Goal: Navigation & Orientation: Find specific page/section

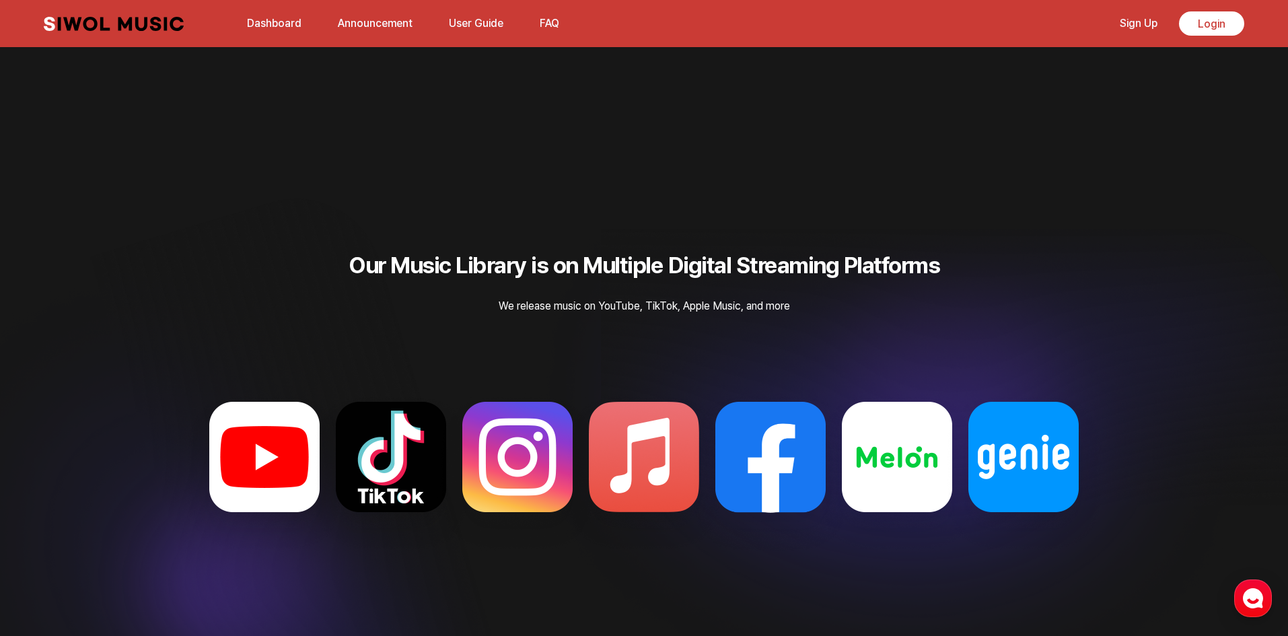
scroll to position [3608, 0]
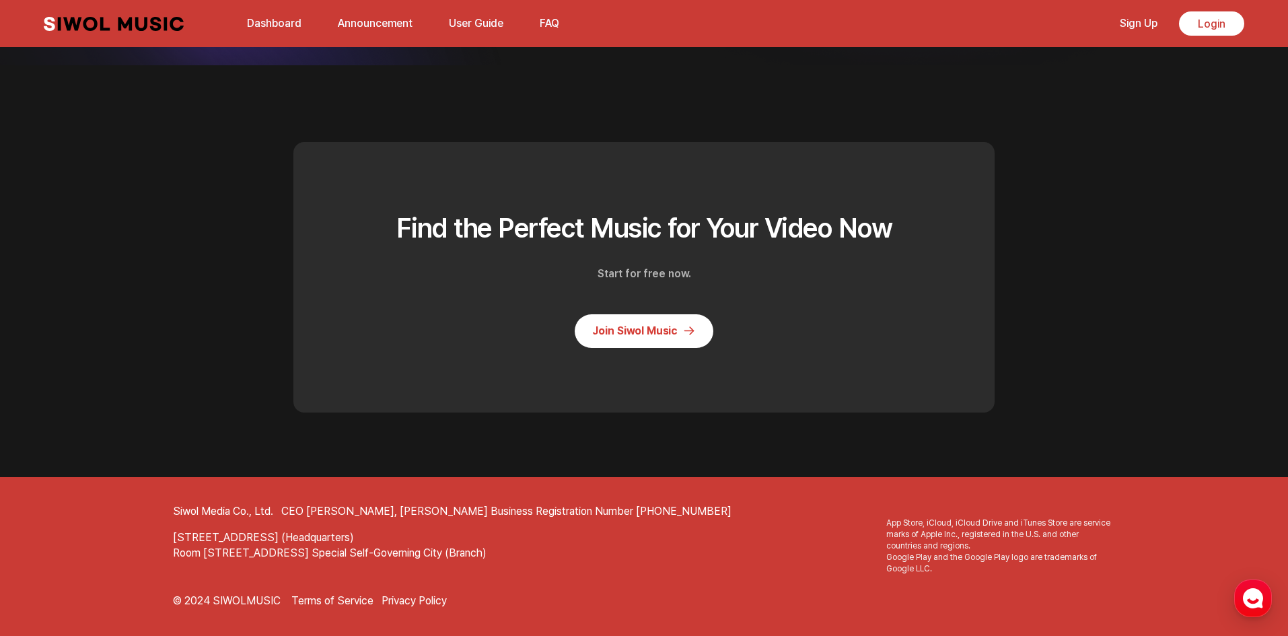
click at [342, 600] on link "Terms of Service" at bounding box center [332, 601] width 82 height 15
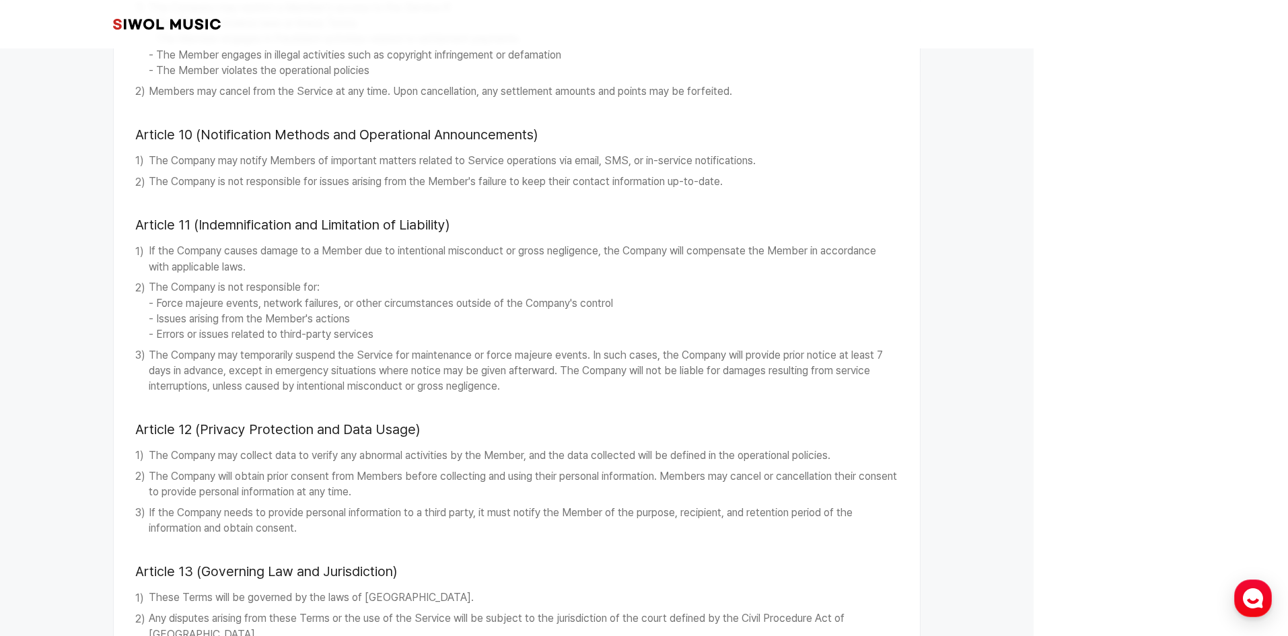
scroll to position [1467, 0]
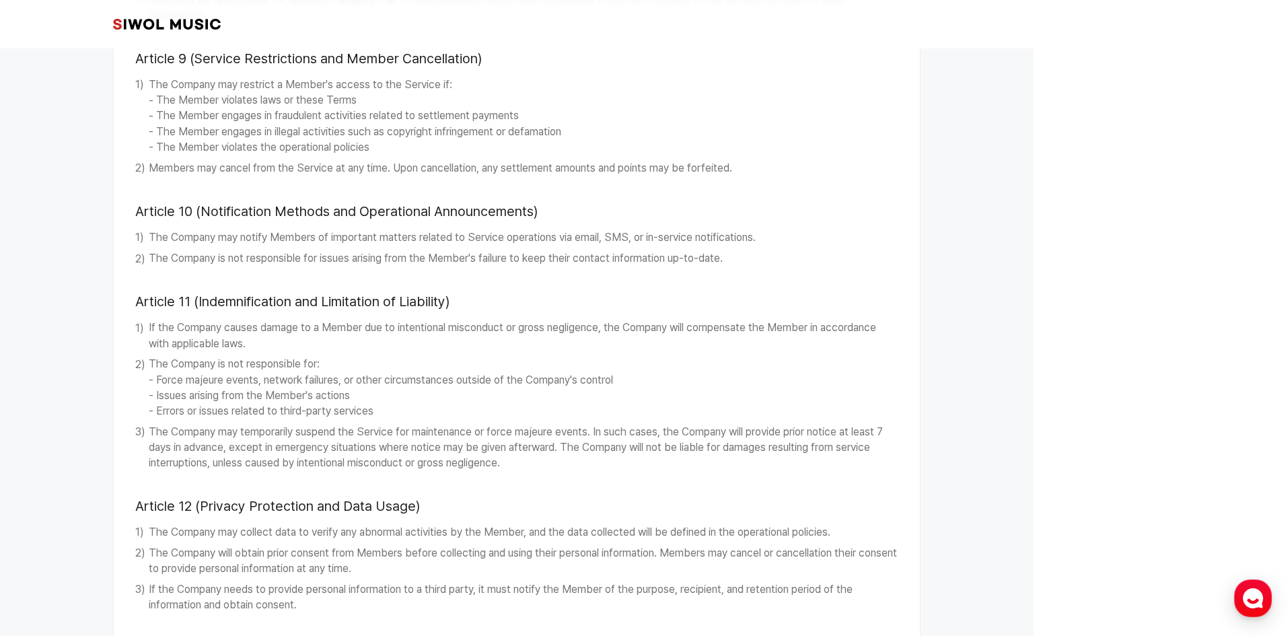
drag, startPoint x: 160, startPoint y: 26, endPoint x: 146, endPoint y: 28, distance: 14.3
click at [146, 28] on link "시월뮤직" at bounding box center [167, 23] width 108 height 13
